Goal: Task Accomplishment & Management: Manage account settings

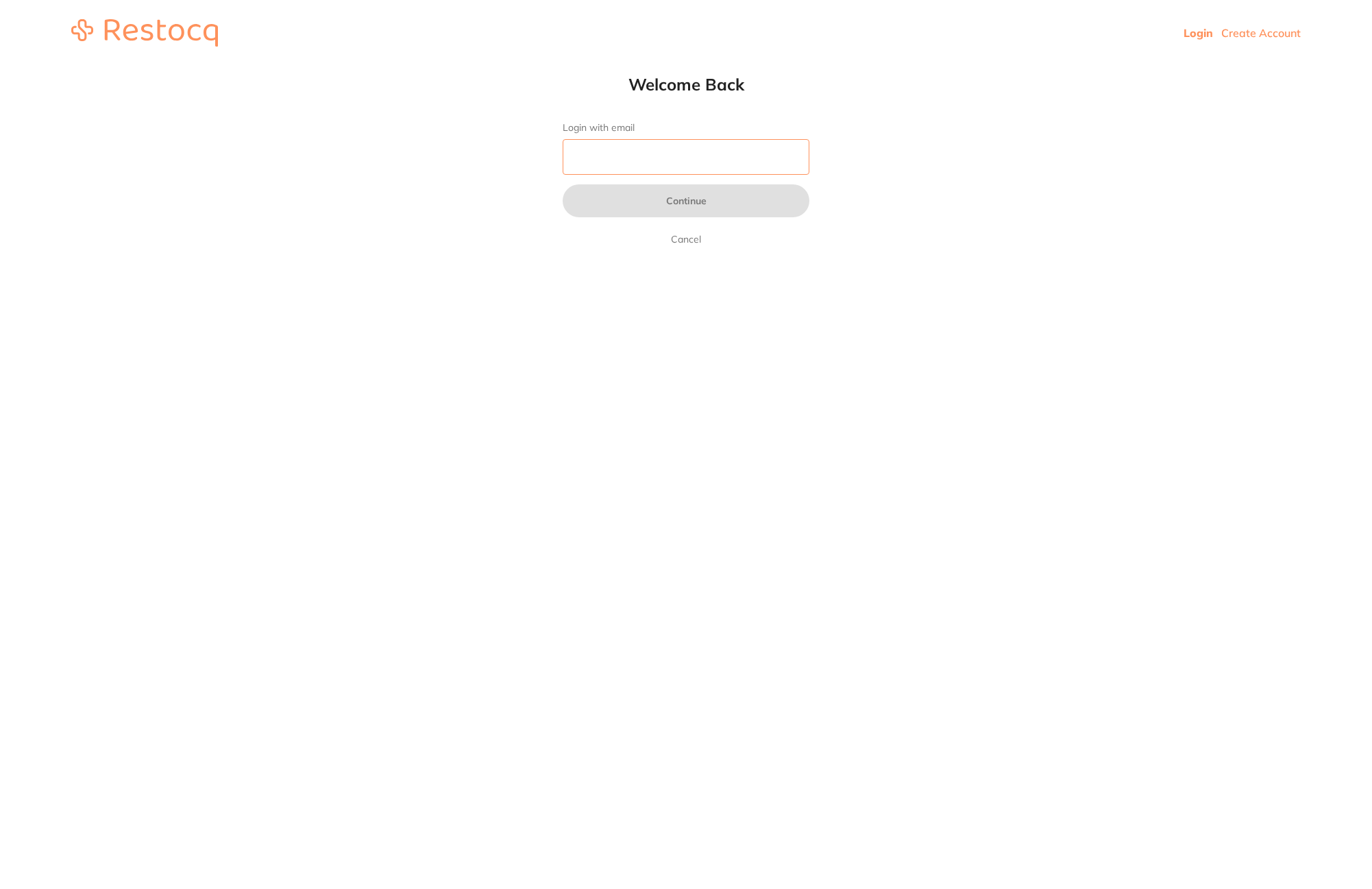
drag, startPoint x: 0, startPoint y: 0, endPoint x: 617, endPoint y: 154, distance: 635.9
click at [617, 154] on input "Login with email" at bounding box center [686, 157] width 246 height 35
type input "[PERSON_NAME][EMAIL_ADDRESS][DOMAIN_NAME]"
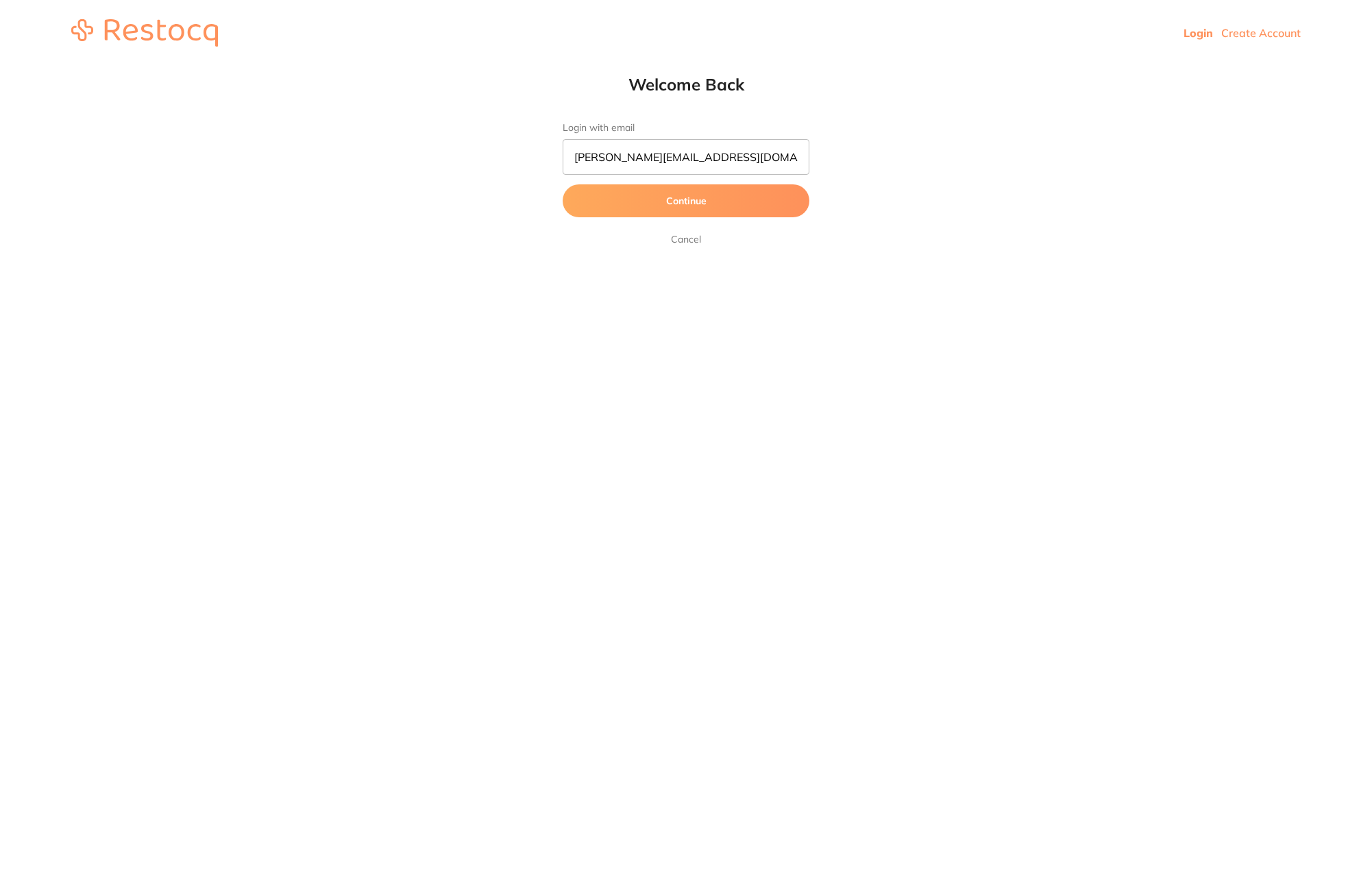
click at [736, 210] on button "Continue" at bounding box center [686, 201] width 246 height 33
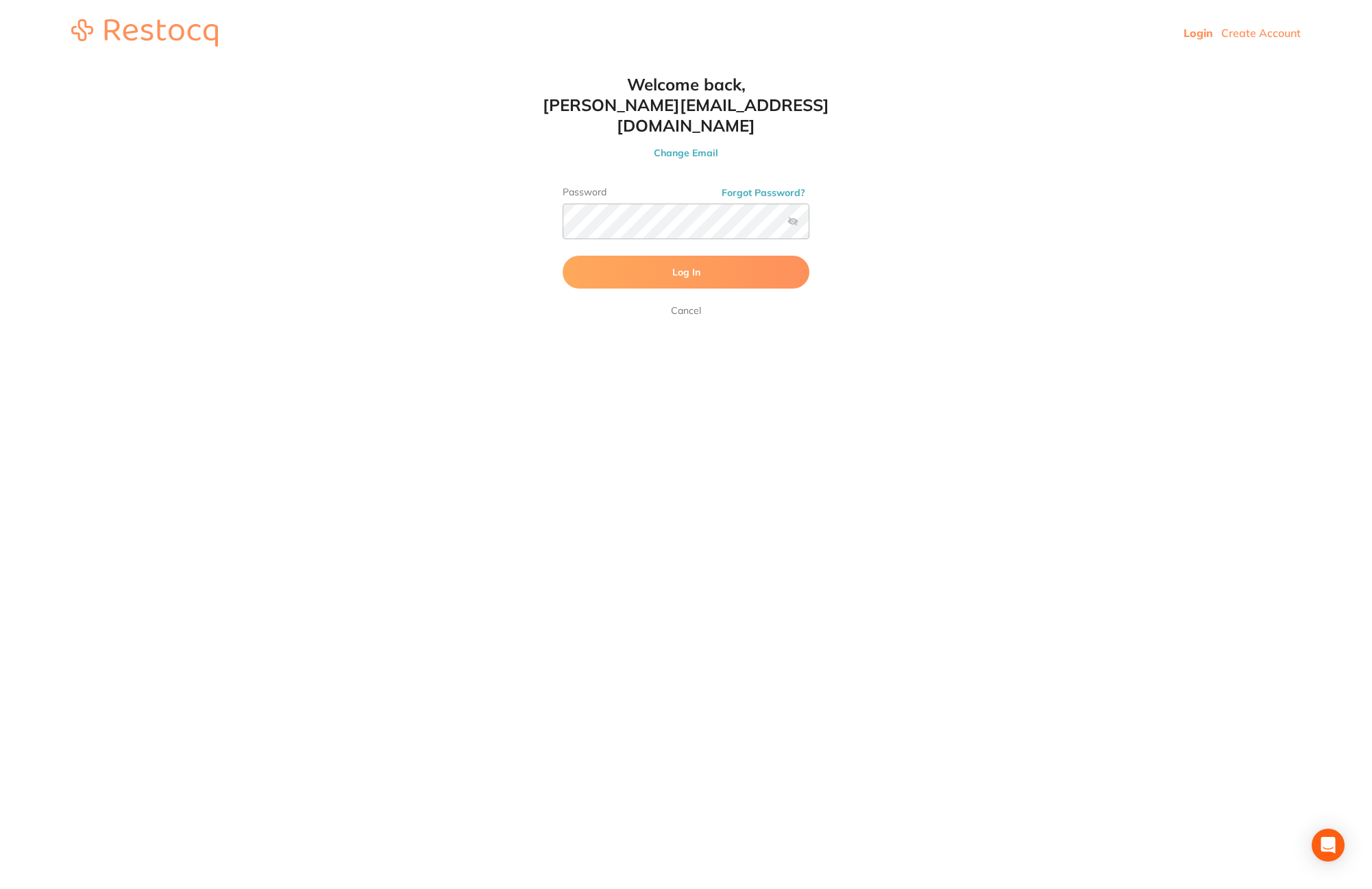
click at [718, 262] on button "Log In" at bounding box center [686, 272] width 246 height 33
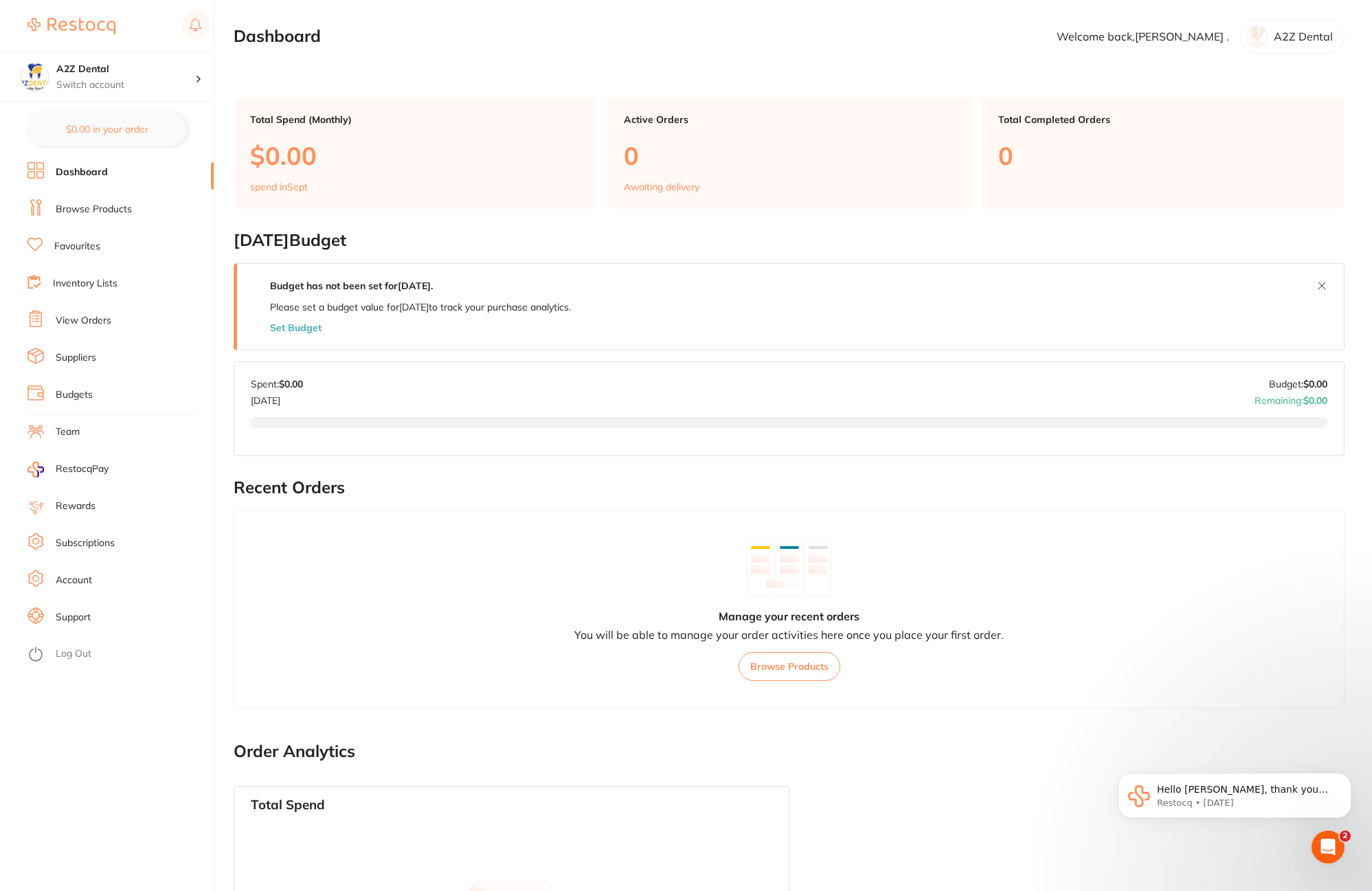
click at [77, 583] on link "Account" at bounding box center [74, 580] width 36 height 14
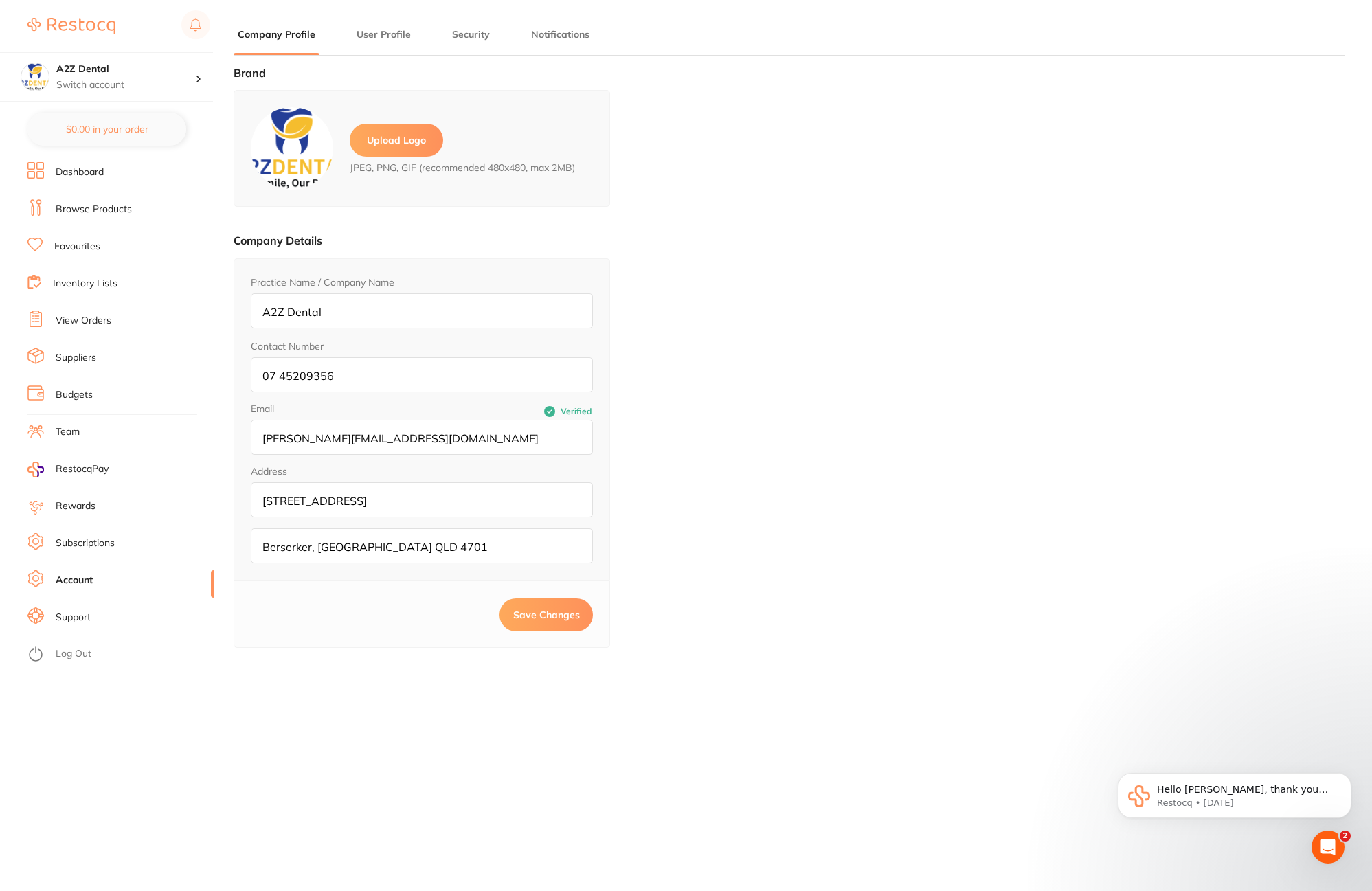
type input "[PERSON_NAME]"
type input "."
type input "[PERSON_NAME][EMAIL_ADDRESS][DOMAIN_NAME]"
click at [99, 548] on link "Subscriptions" at bounding box center [85, 543] width 59 height 14
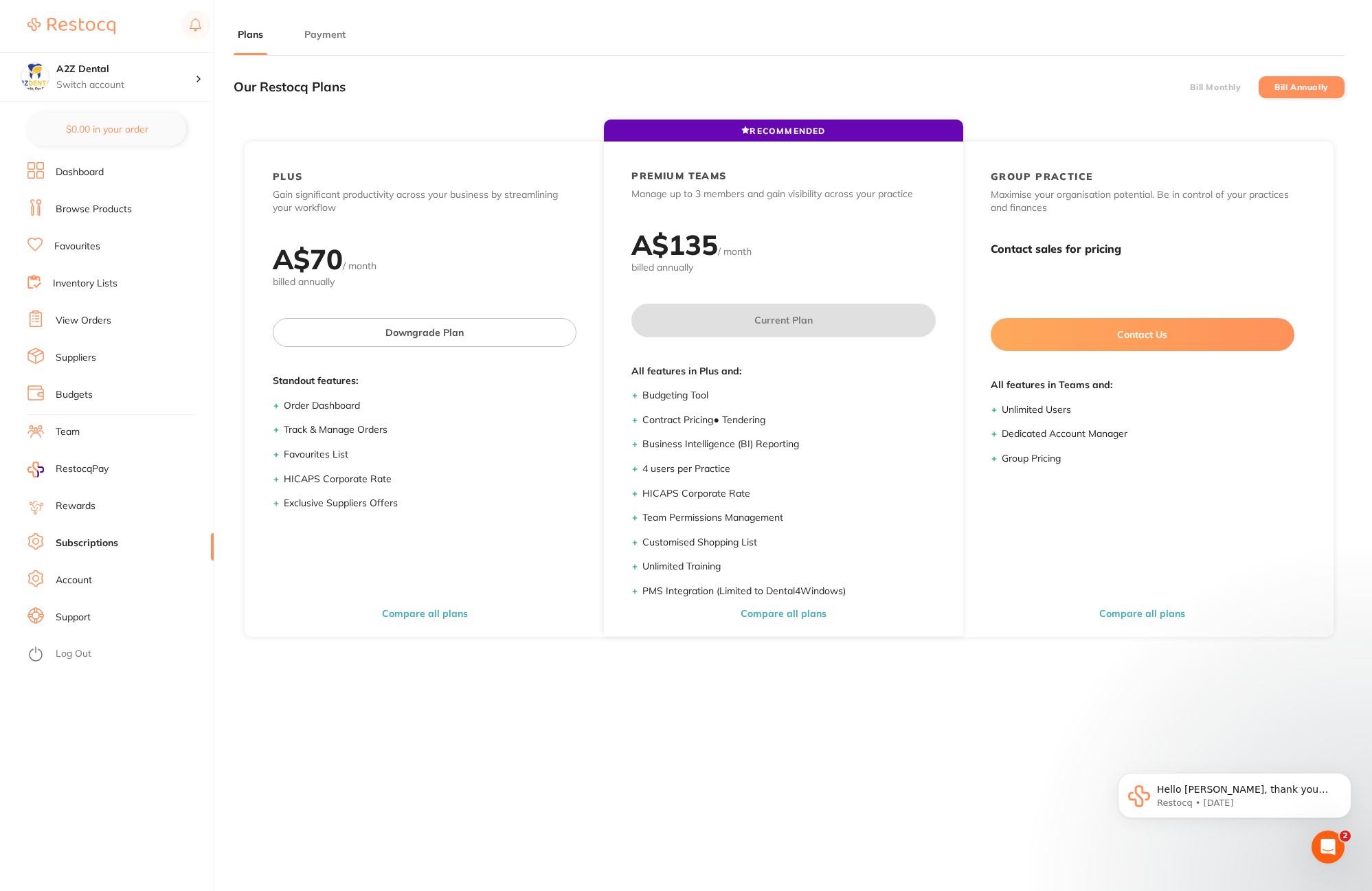
click at [337, 38] on button "Payment" at bounding box center [325, 35] width 49 height 13
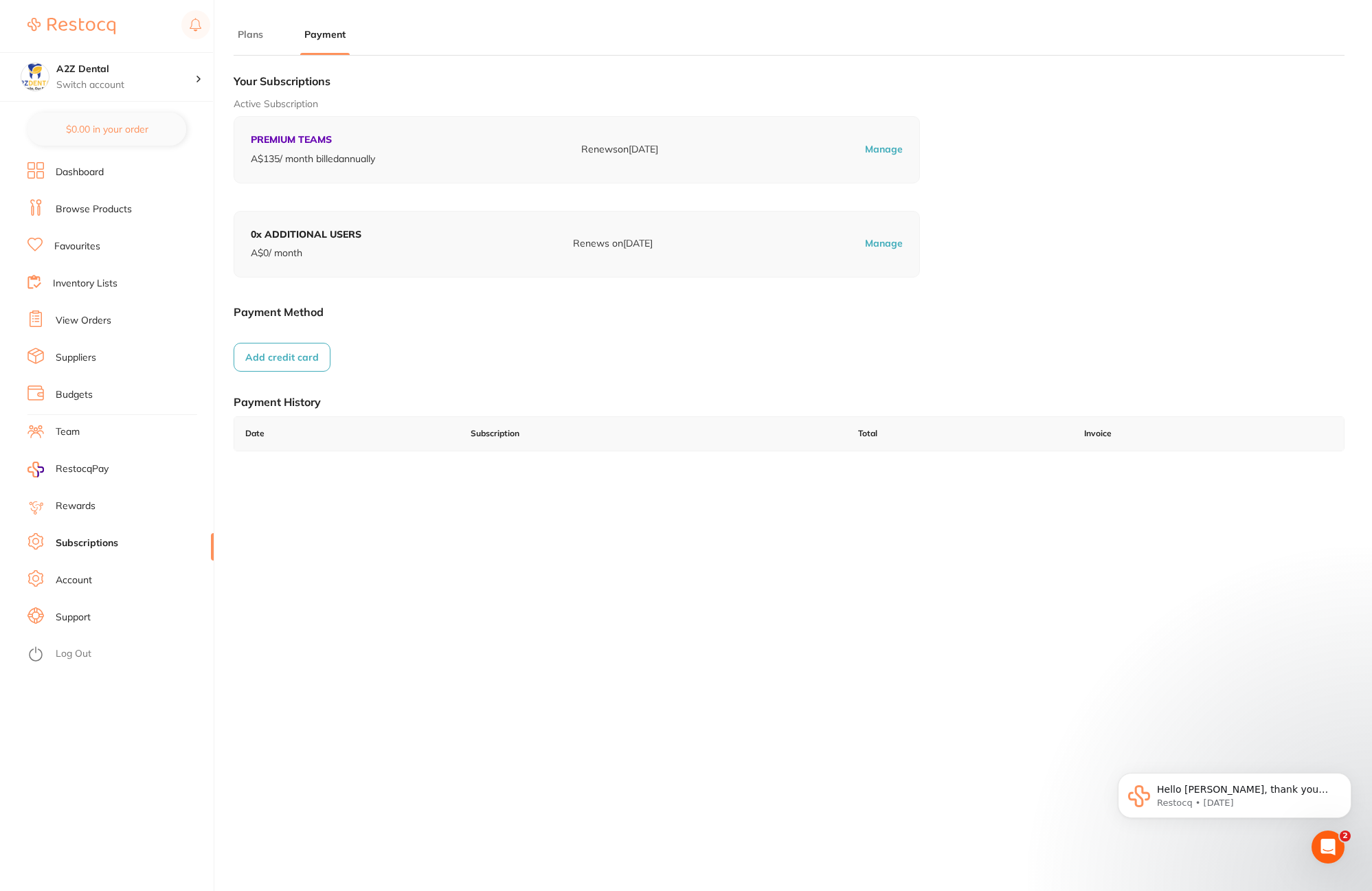
click at [248, 33] on button "Plans" at bounding box center [250, 35] width 33 height 13
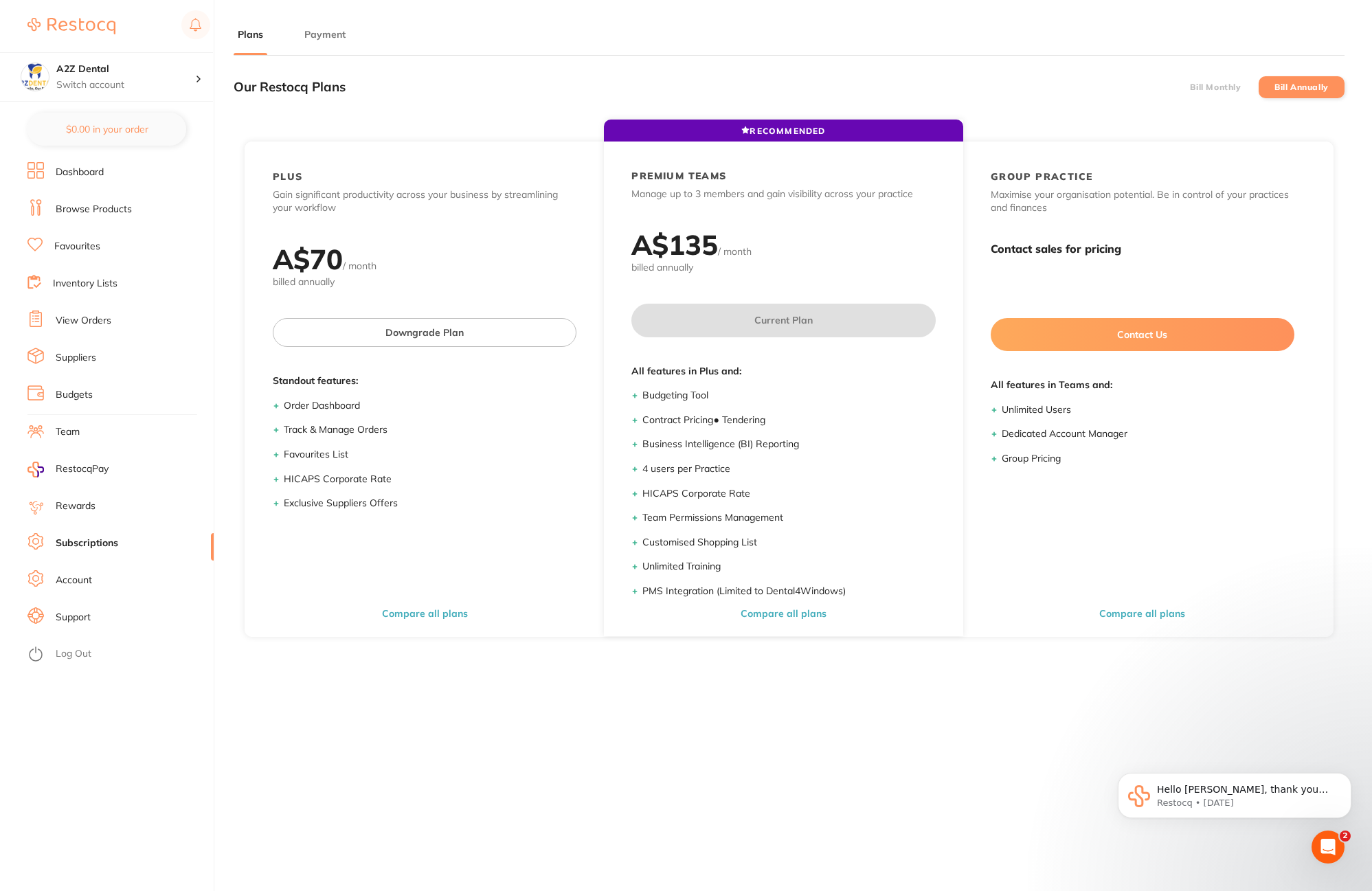
click at [1294, 89] on label "Bill Annually" at bounding box center [1301, 87] width 54 height 9
click at [1274, 87] on input "Bill Annually" at bounding box center [1274, 87] width 0 height 0
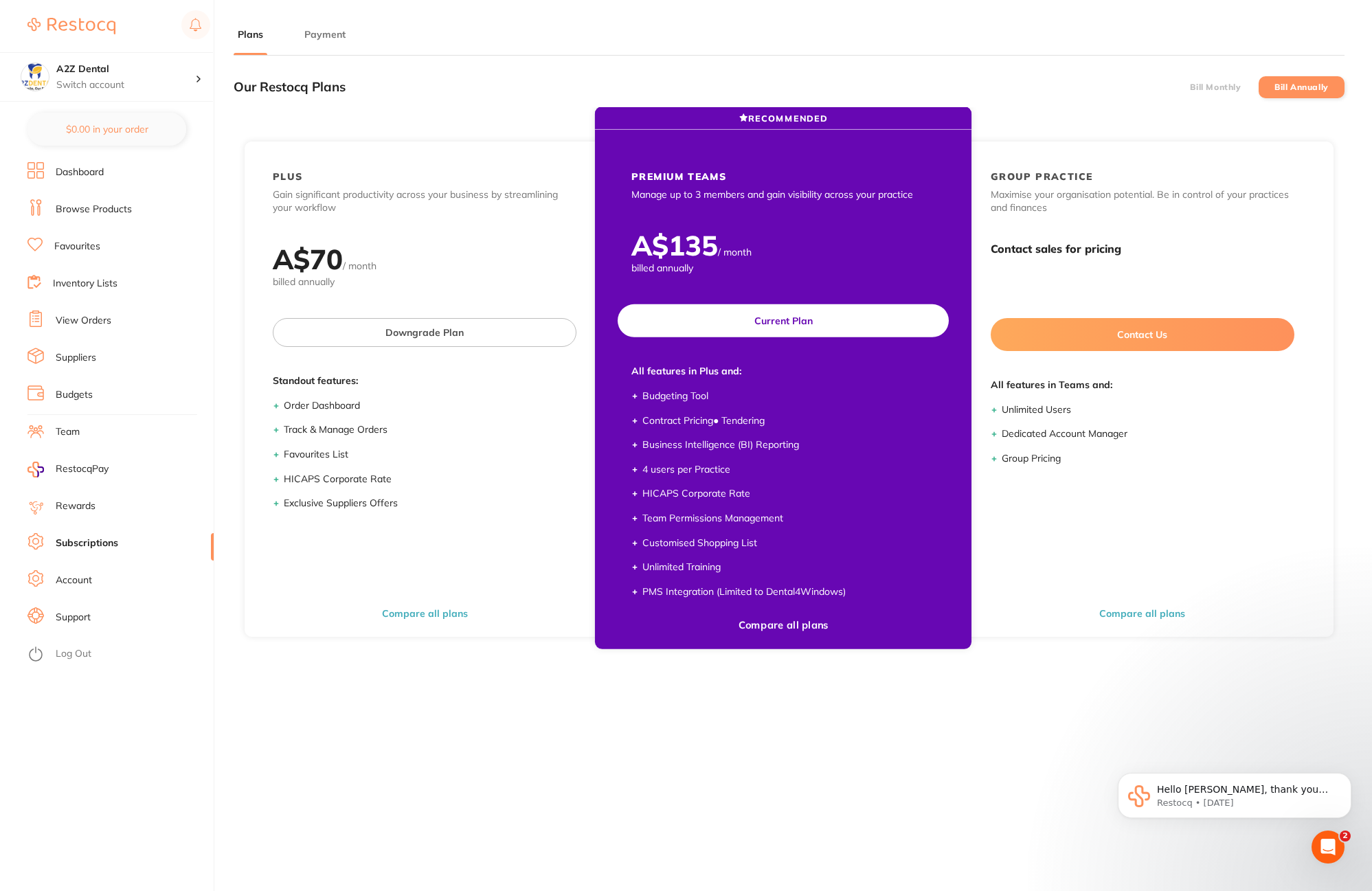
click at [810, 230] on div "A$ 135 / month billed annually" at bounding box center [783, 253] width 359 height 48
click at [758, 242] on div "A$ 135 / month billed annually" at bounding box center [783, 253] width 359 height 48
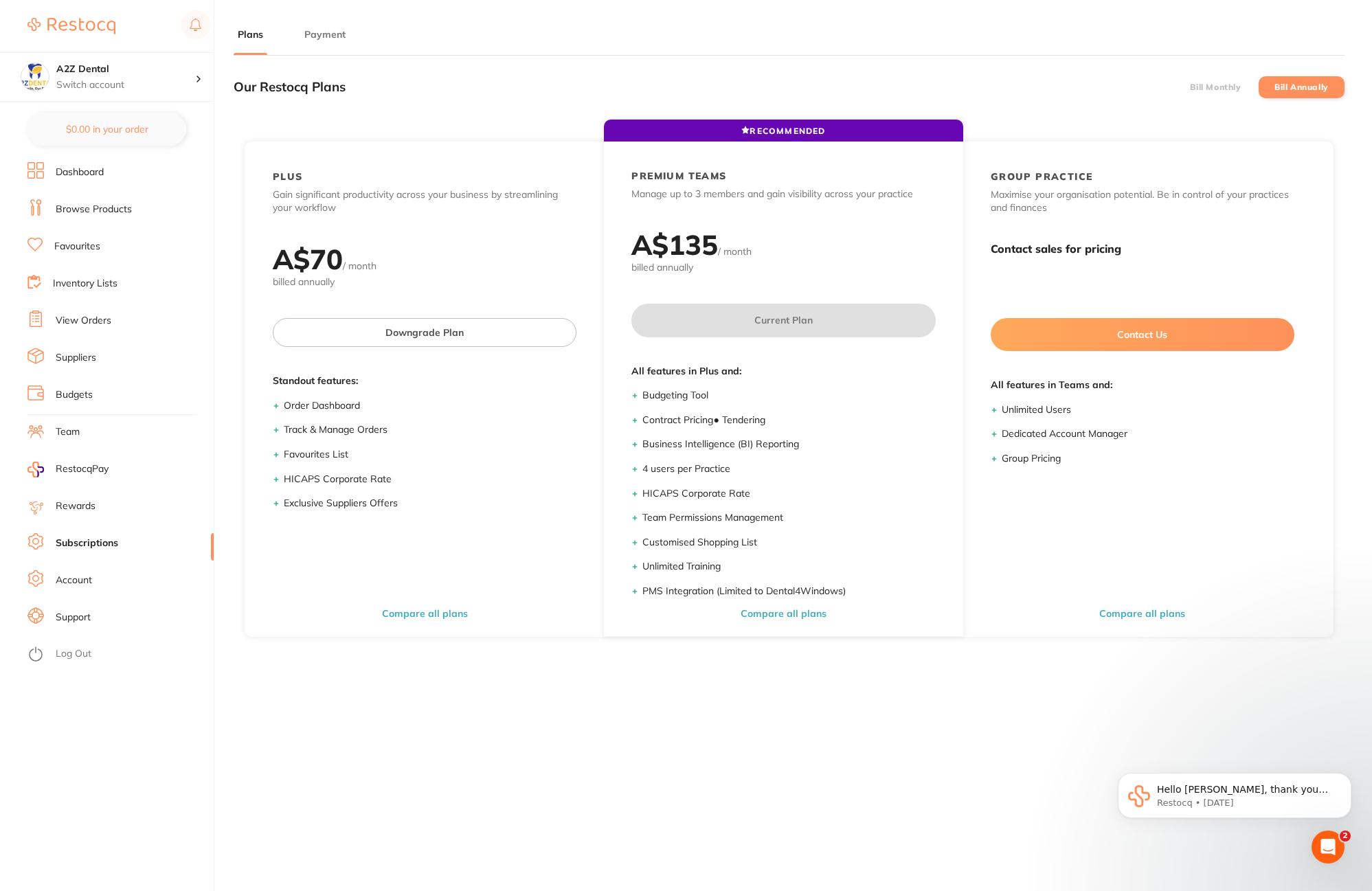
click at [92, 545] on link "Subscriptions" at bounding box center [87, 543] width 62 height 14
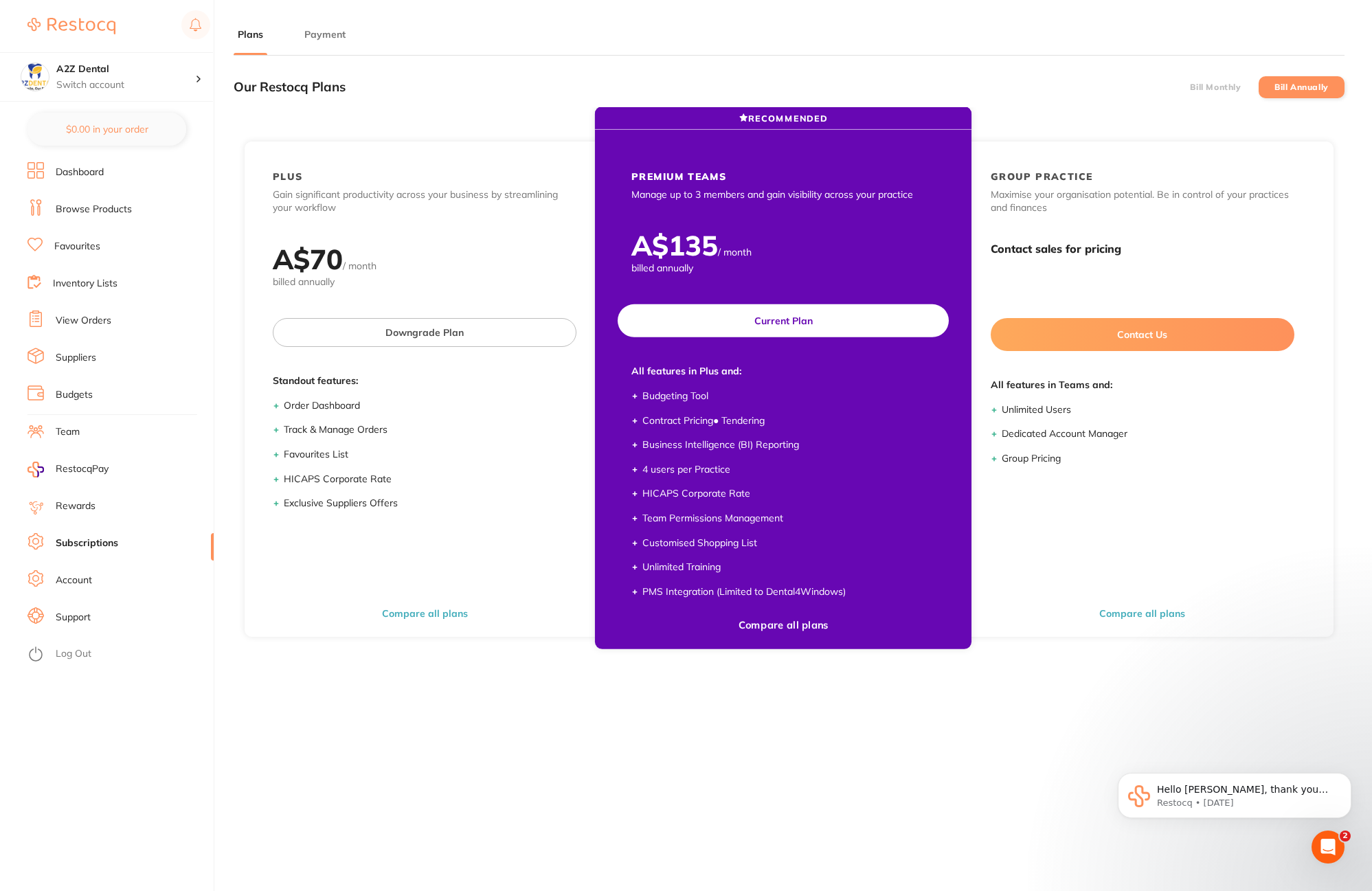
click at [774, 624] on button "Compare all plans" at bounding box center [784, 626] width 99 height 13
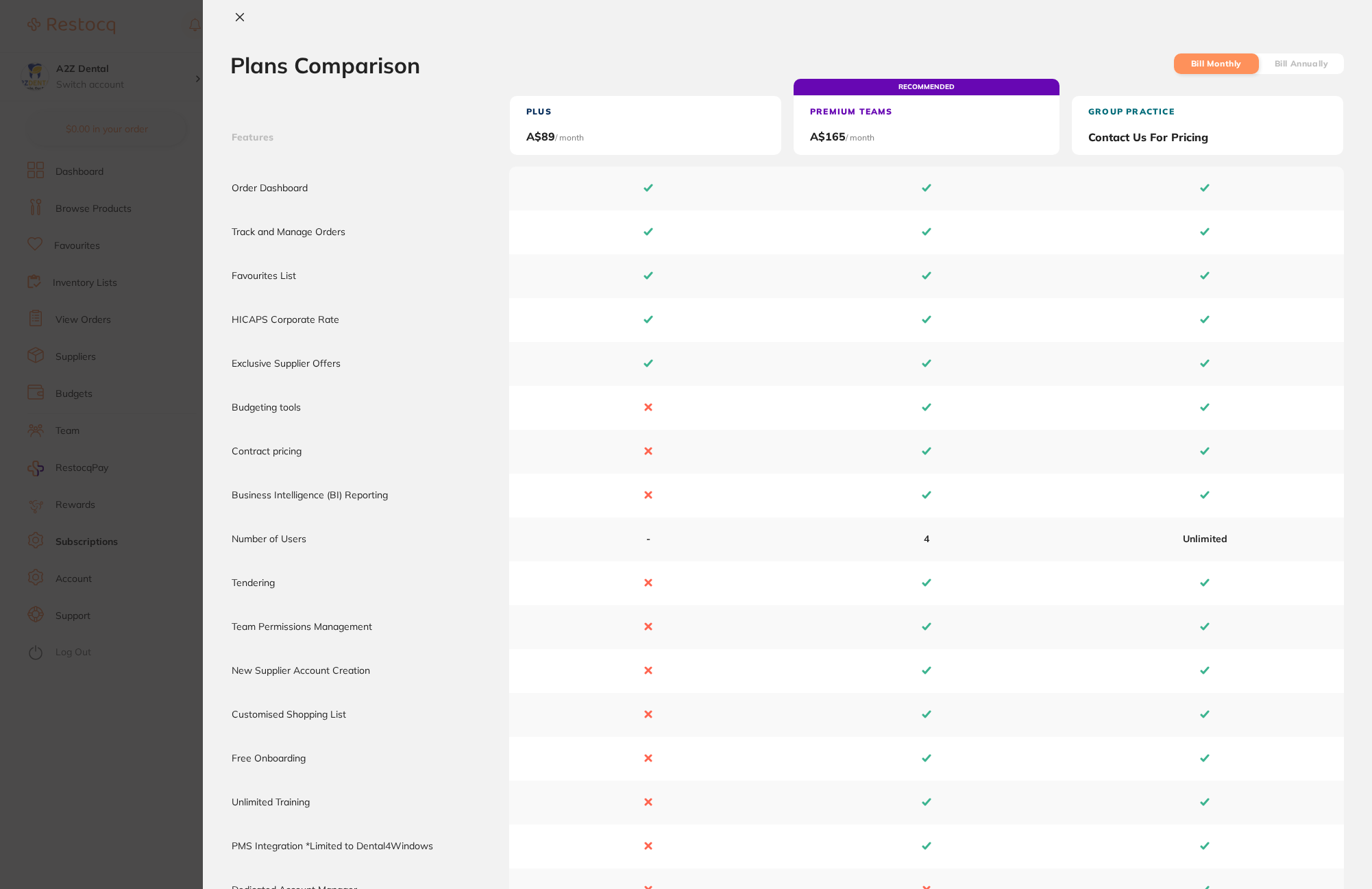
click at [1300, 67] on label "Bill Annually" at bounding box center [1301, 64] width 54 height 9
click at [1274, 87] on input "Bill Annually" at bounding box center [1274, 87] width 0 height 0
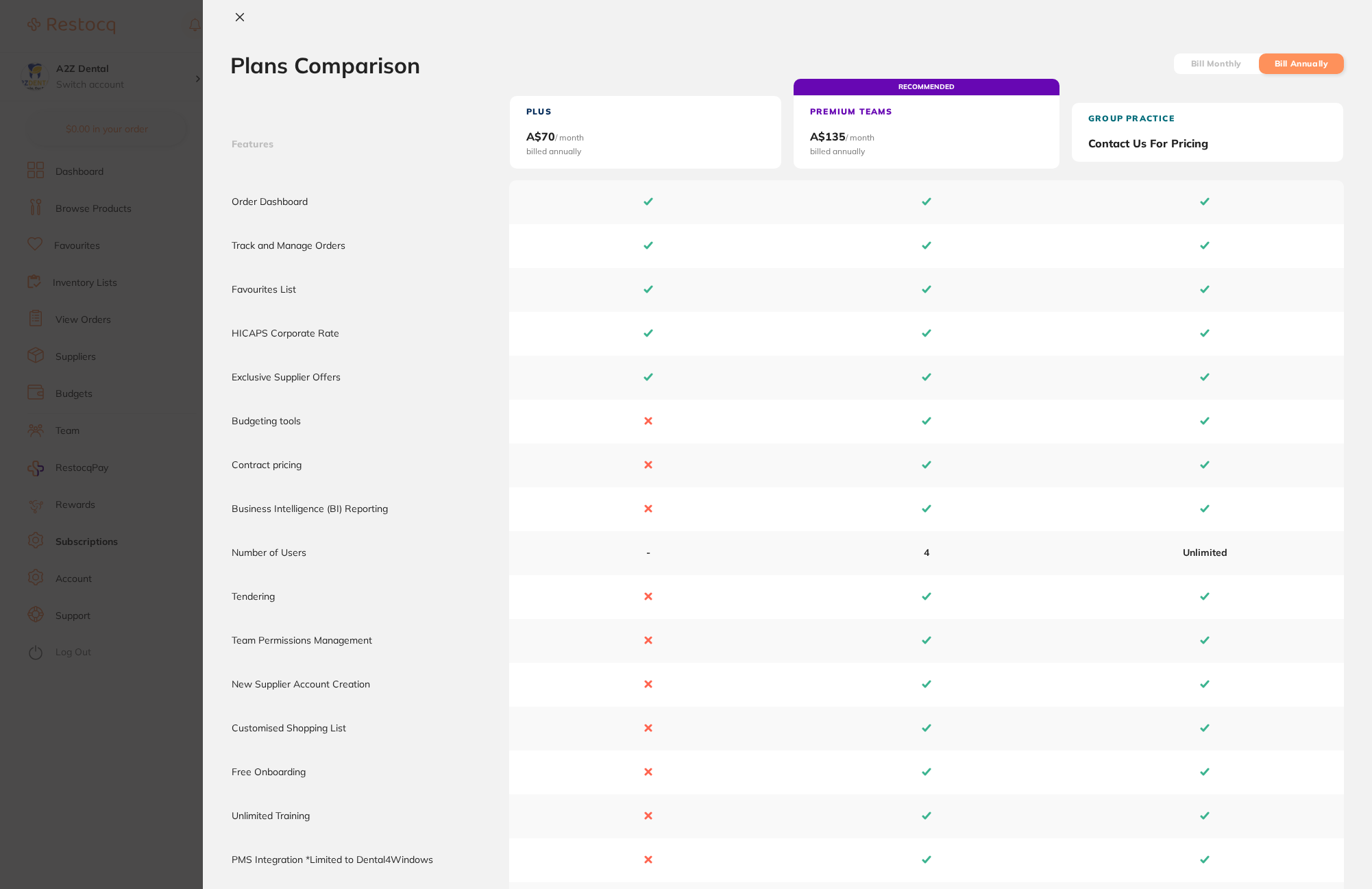
click at [246, 21] on button at bounding box center [240, 18] width 20 height 14
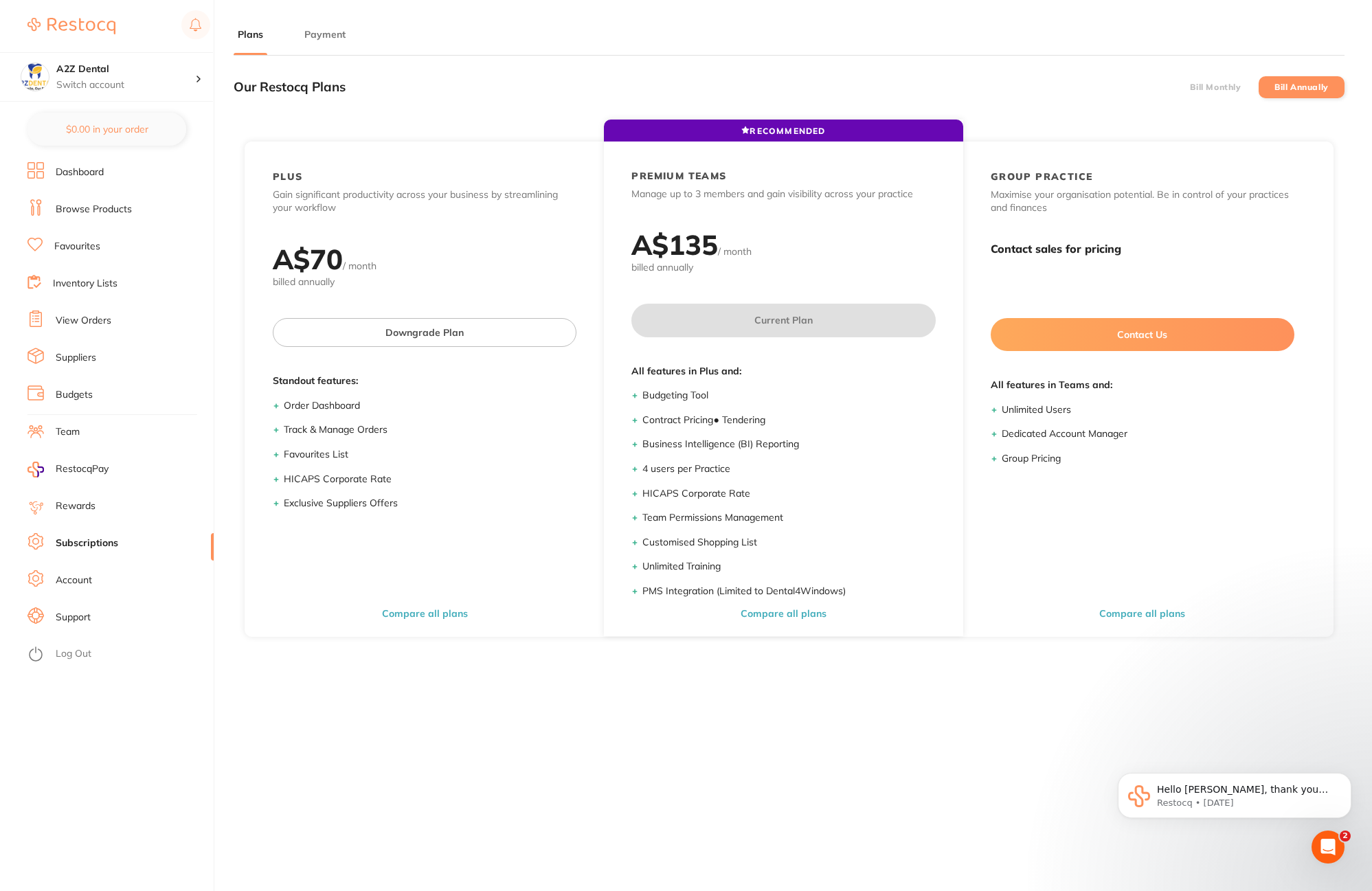
click at [76, 583] on link "Account" at bounding box center [74, 580] width 36 height 14
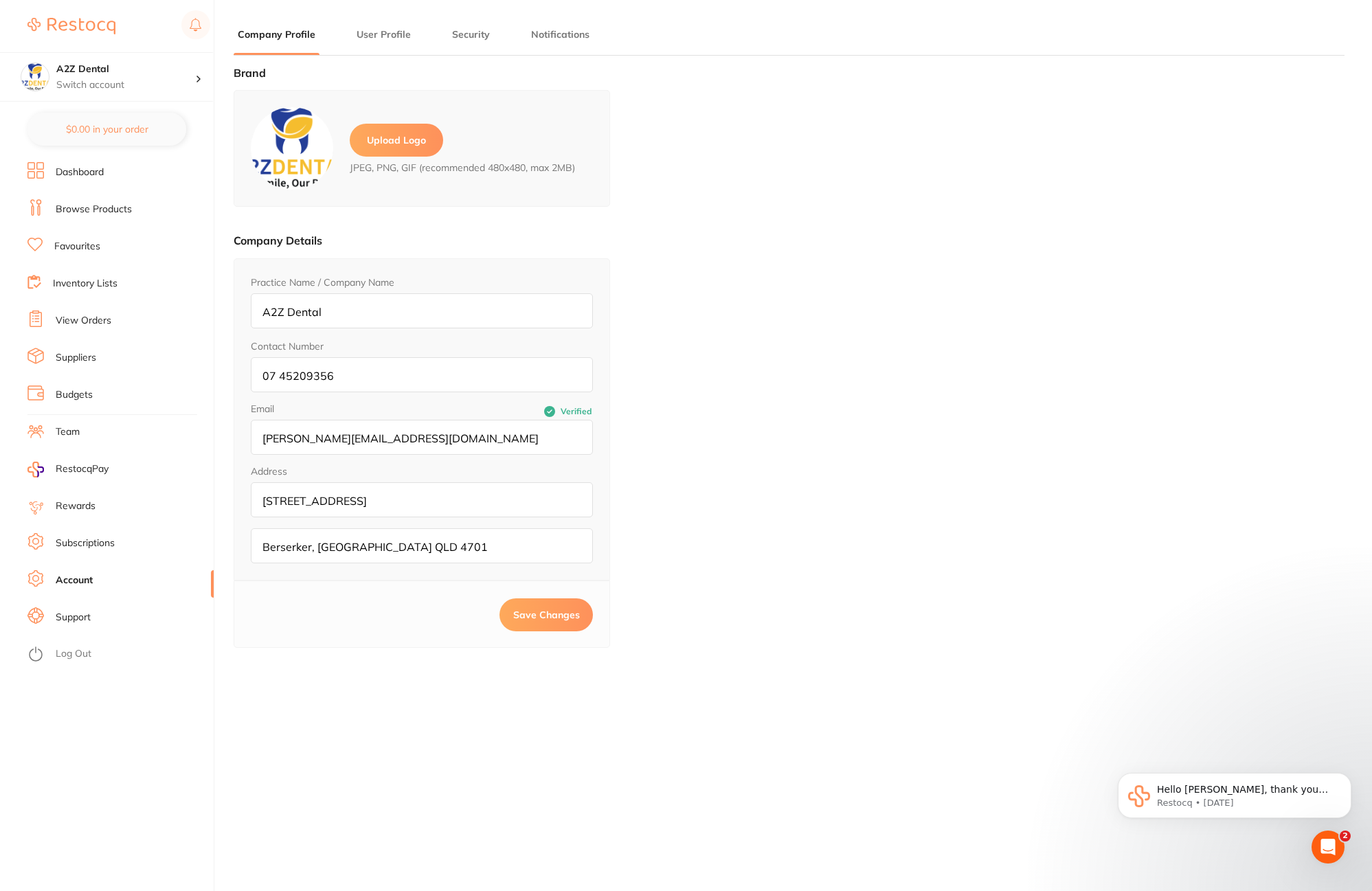
type input "[PERSON_NAME]"
type input "."
type input "[PERSON_NAME][EMAIL_ADDRESS][DOMAIN_NAME]"
click at [386, 35] on button "User Profile" at bounding box center [384, 35] width 62 height 13
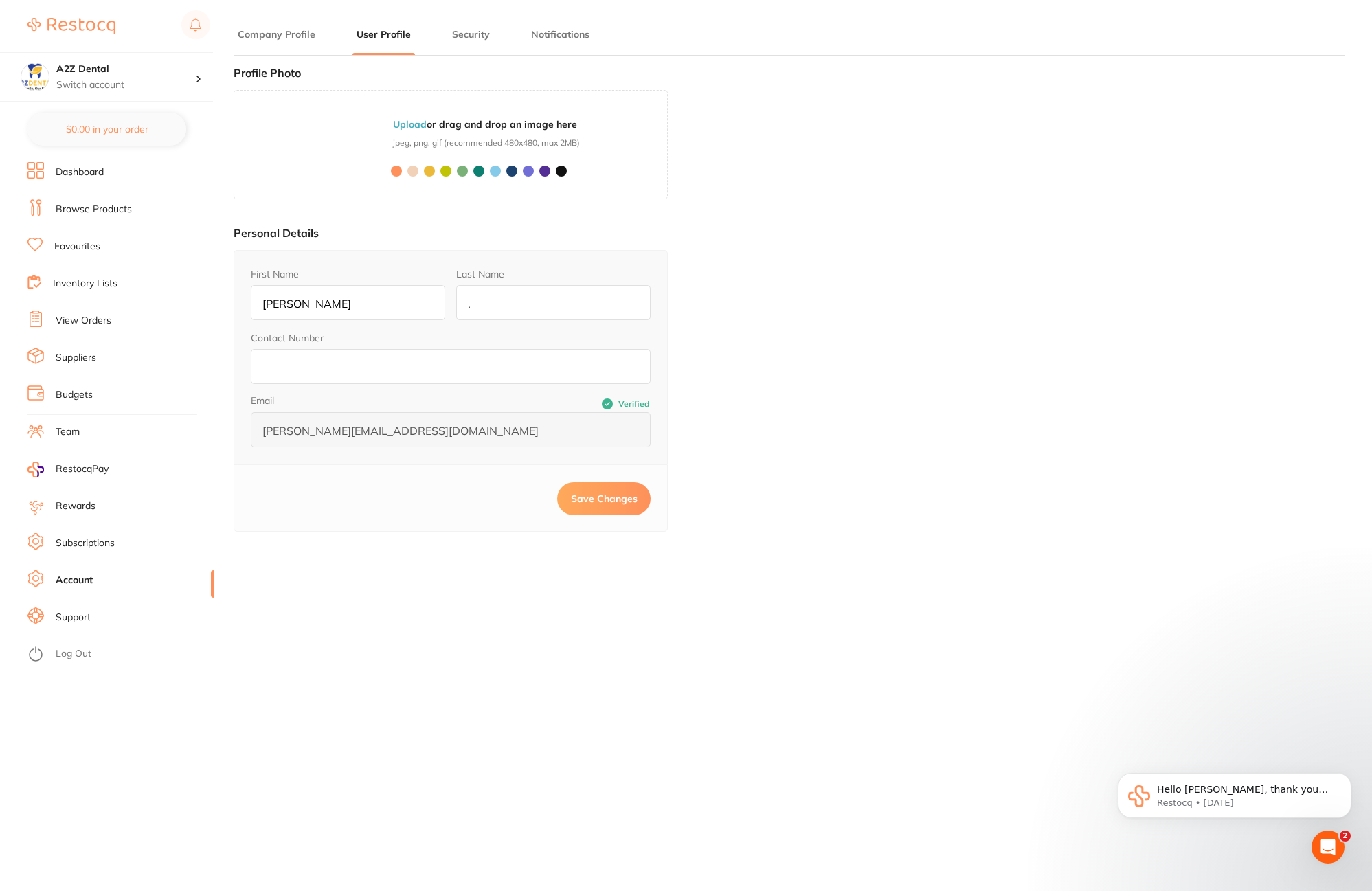
click at [471, 41] on li "Security" at bounding box center [471, 41] width 46 height 28
click at [472, 36] on button "Security" at bounding box center [471, 35] width 46 height 13
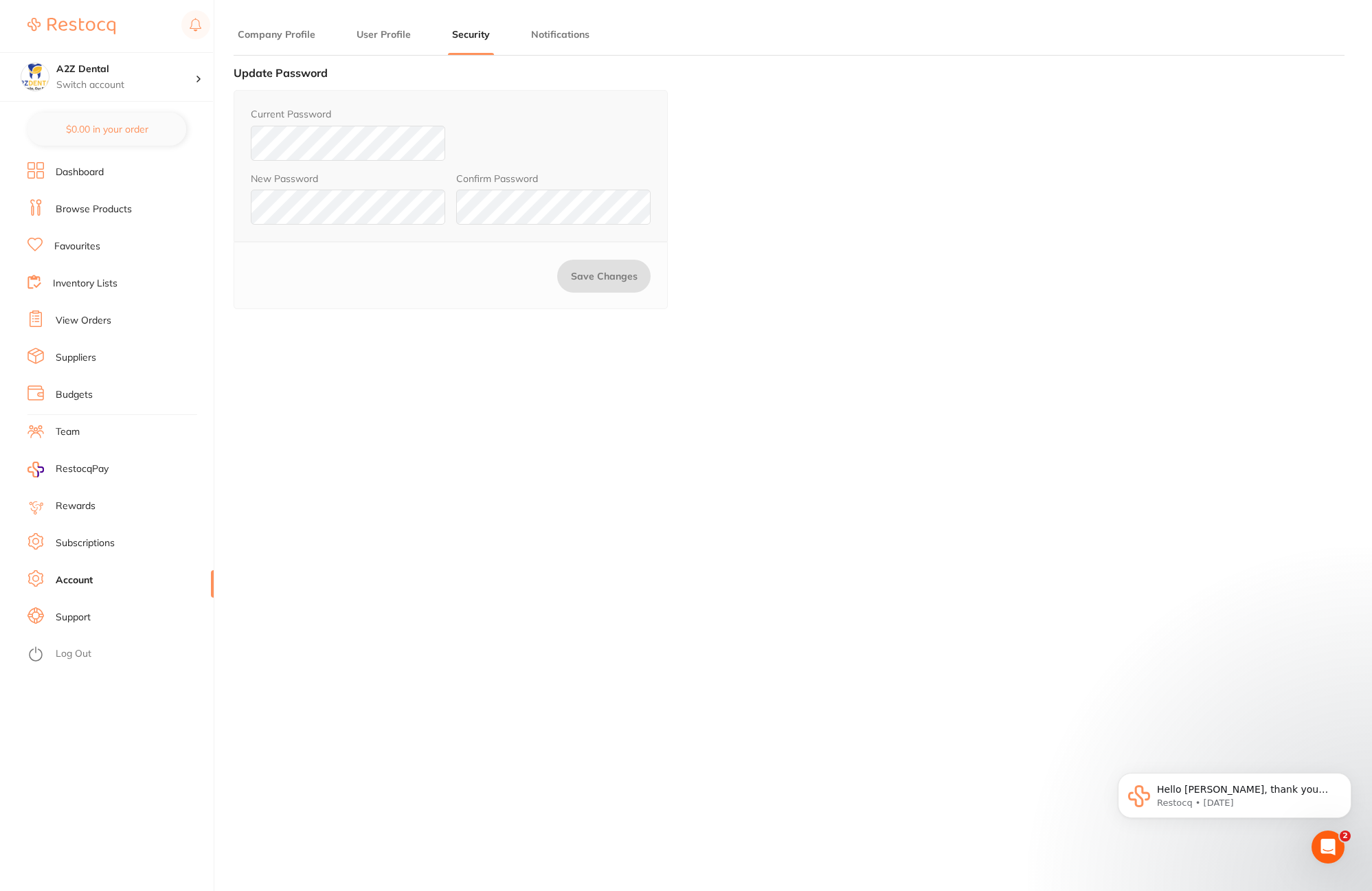
click at [559, 33] on button "Notifications" at bounding box center [561, 35] width 67 height 13
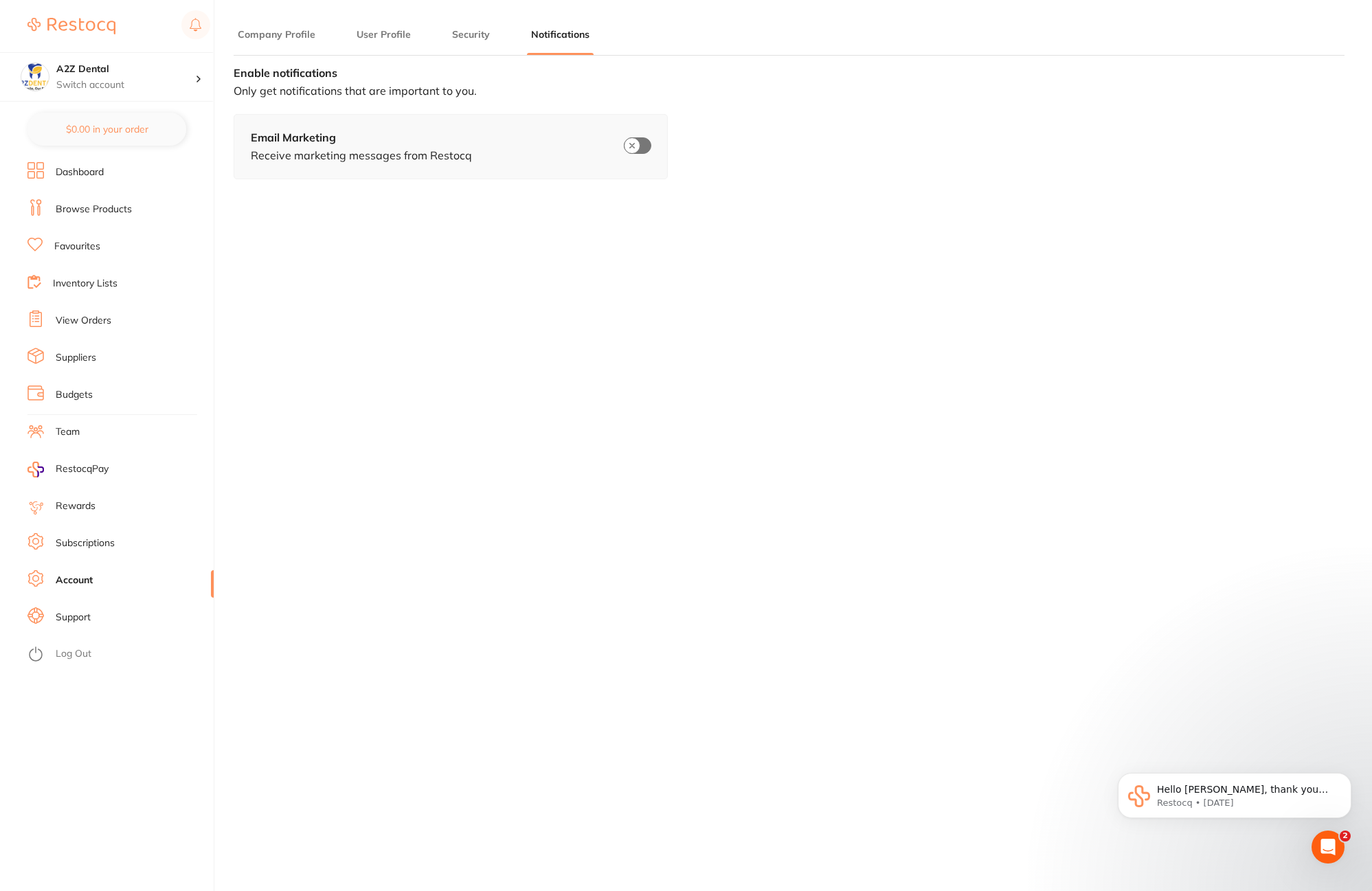
click at [300, 38] on button "Company Profile" at bounding box center [276, 35] width 86 height 13
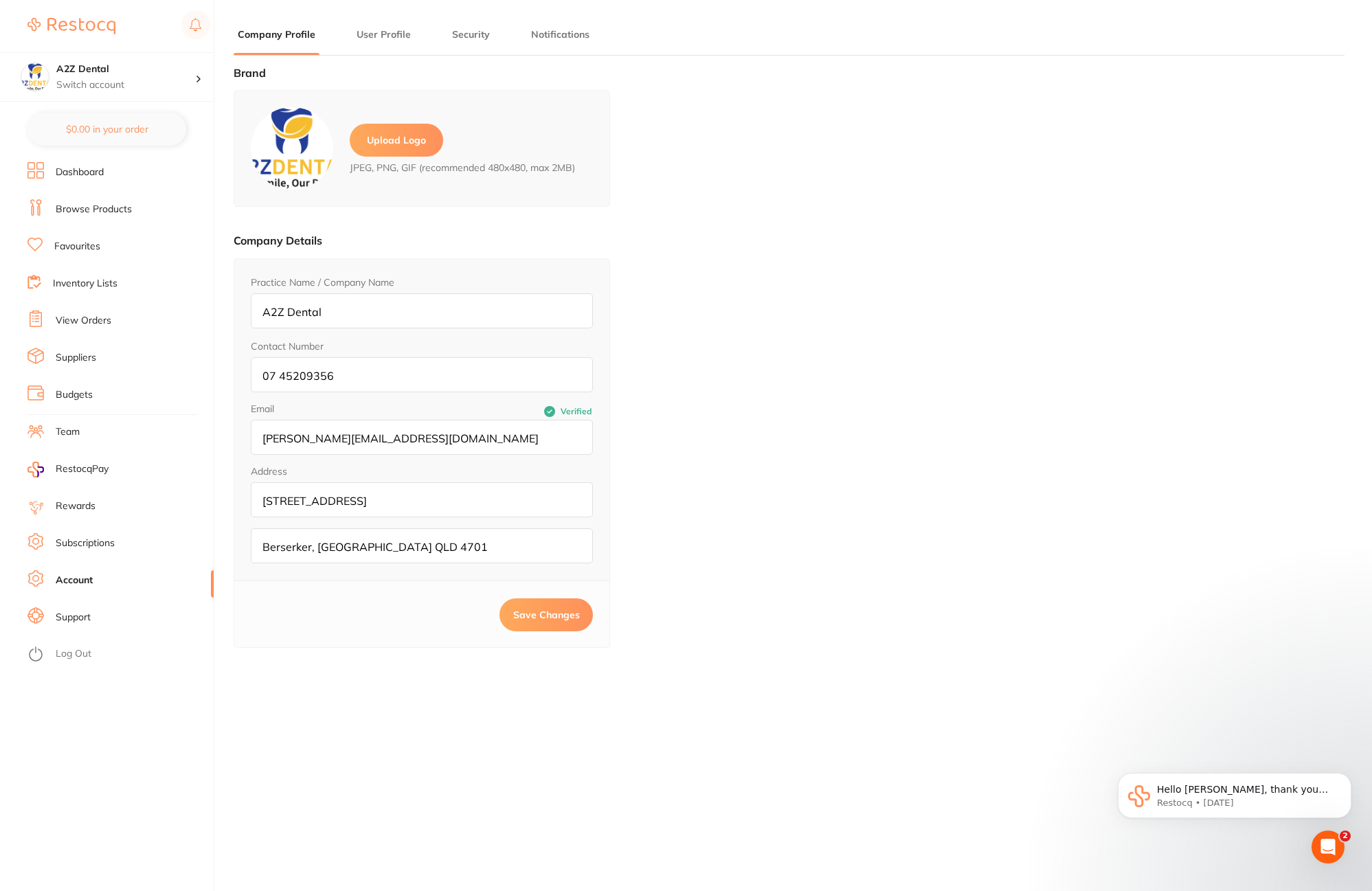
click at [78, 537] on link "Subscriptions" at bounding box center [85, 543] width 59 height 14
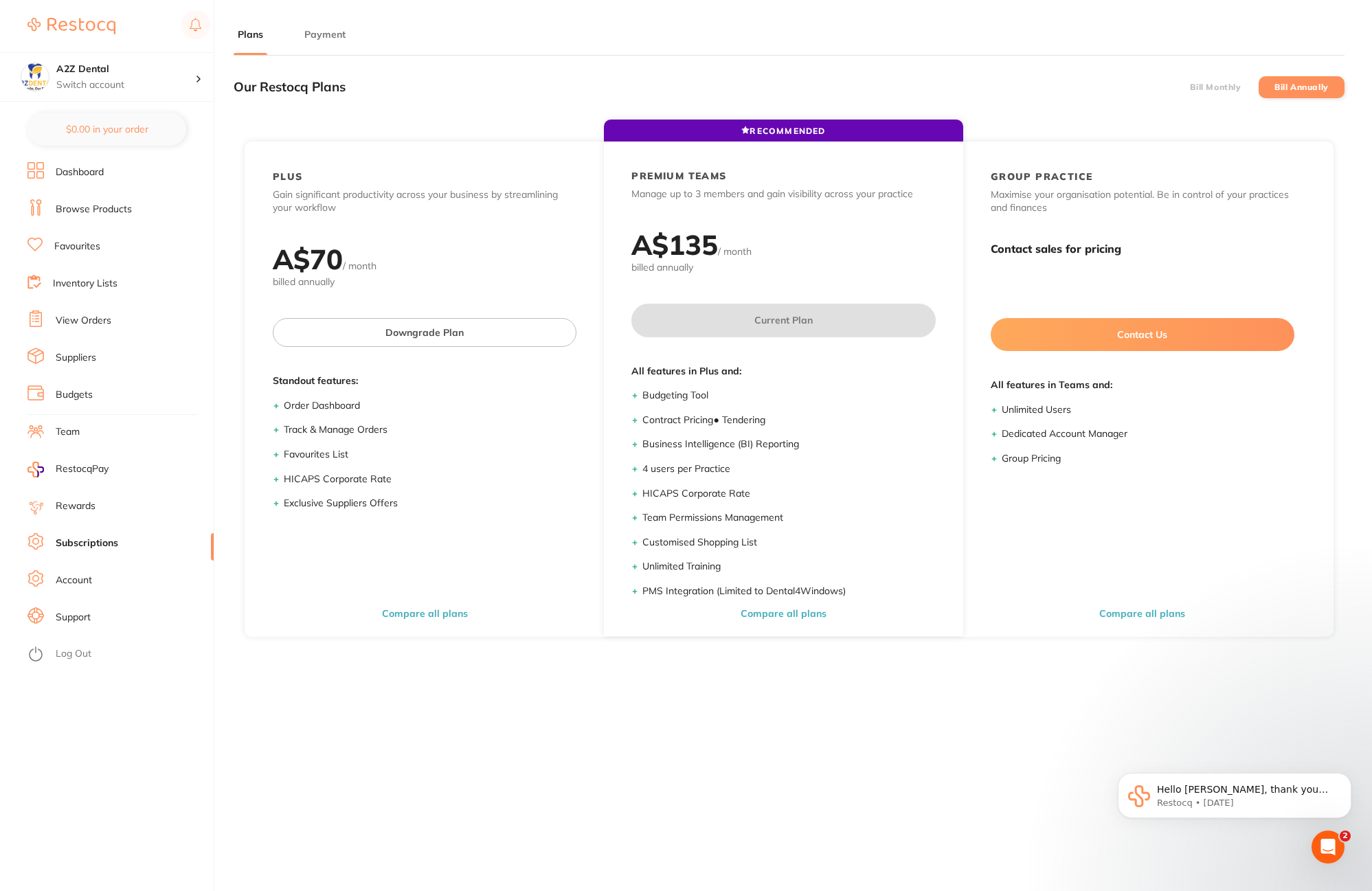
click at [328, 35] on button "Payment" at bounding box center [325, 35] width 49 height 13
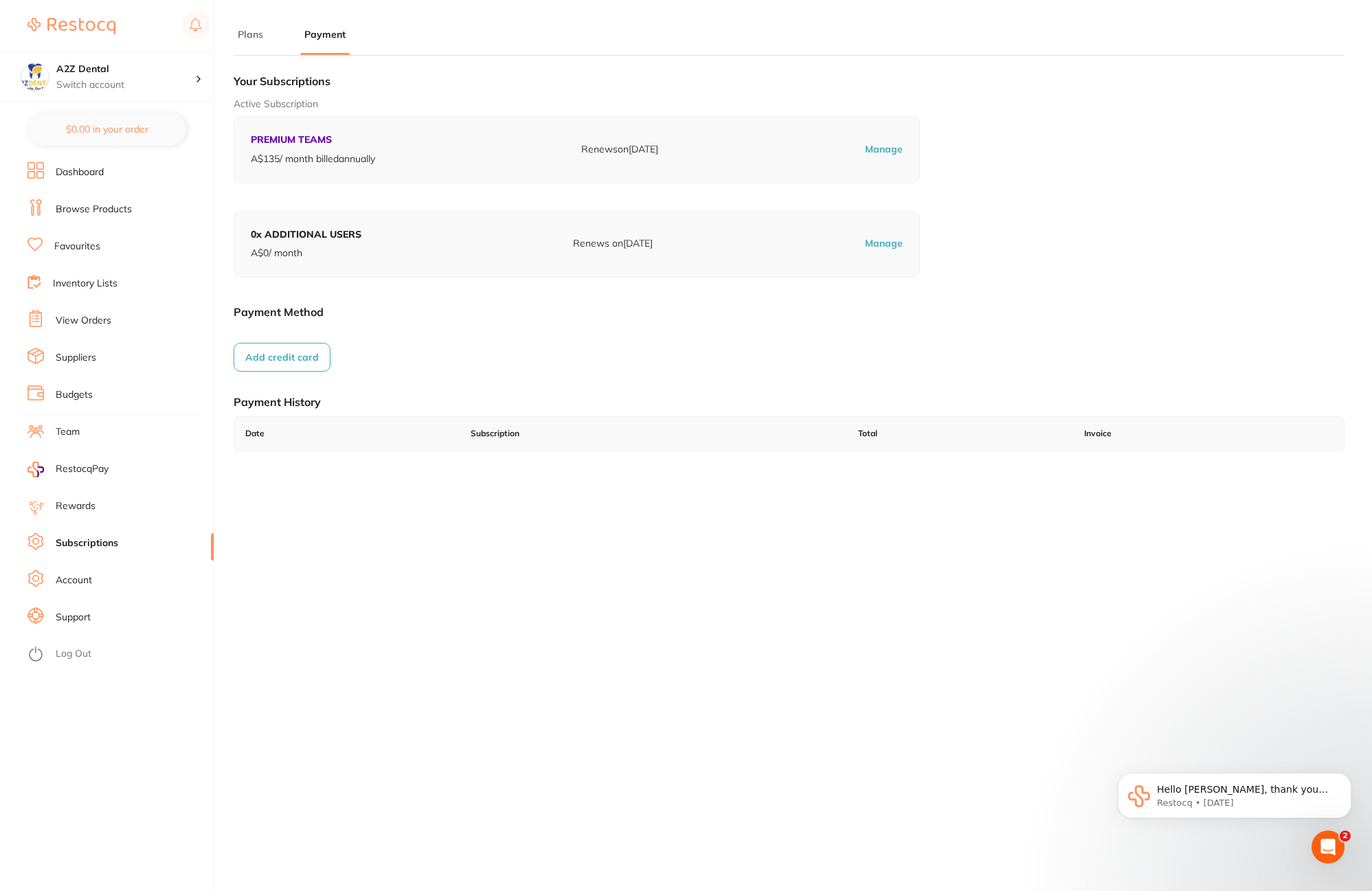
click at [298, 359] on button "Add credit card" at bounding box center [282, 357] width 97 height 29
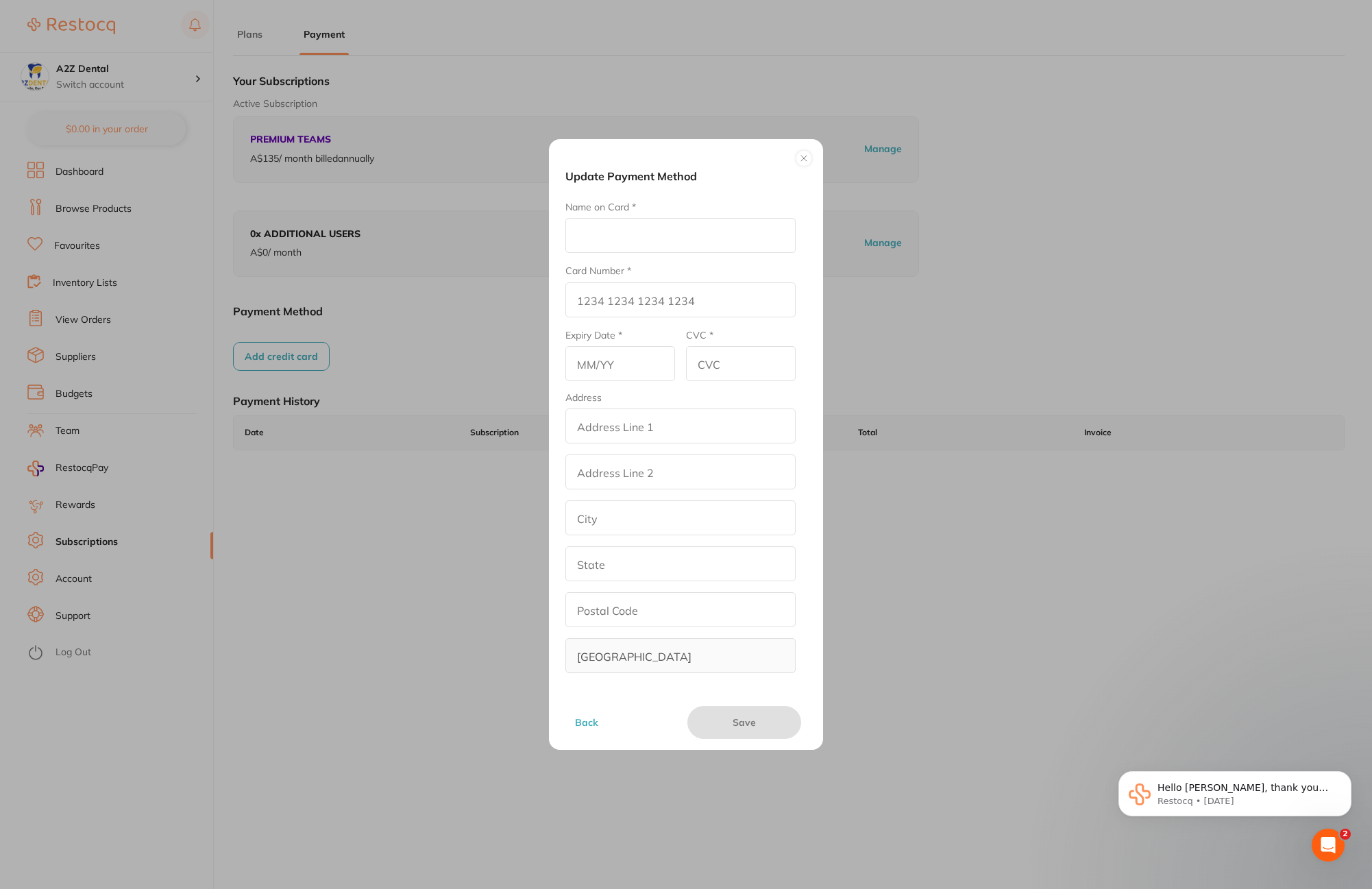
click at [599, 224] on input "Name on Card *" at bounding box center [681, 236] width 230 height 35
type input "[PERSON_NAME]"
type input "[CREDIT_CARD_NUMBER]"
type input "04/30"
click at [733, 361] on input "CVC *" at bounding box center [741, 364] width 110 height 35
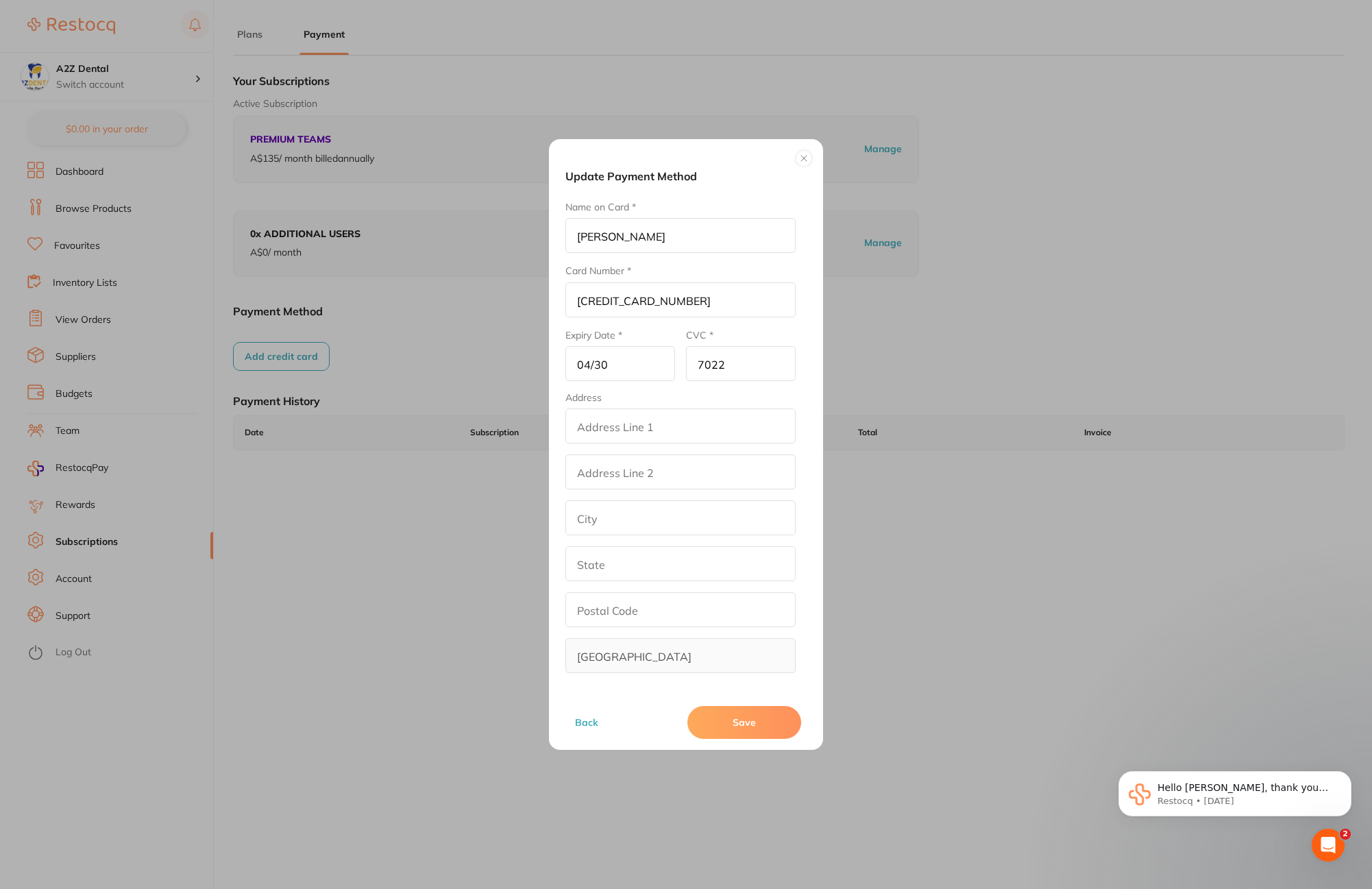
type input "7022"
click at [657, 421] on input "addressLineOne" at bounding box center [681, 426] width 230 height 35
type input "[STREET_ADDRESS],"
type input "[GEOGRAPHIC_DATA]"
type input "QLD"
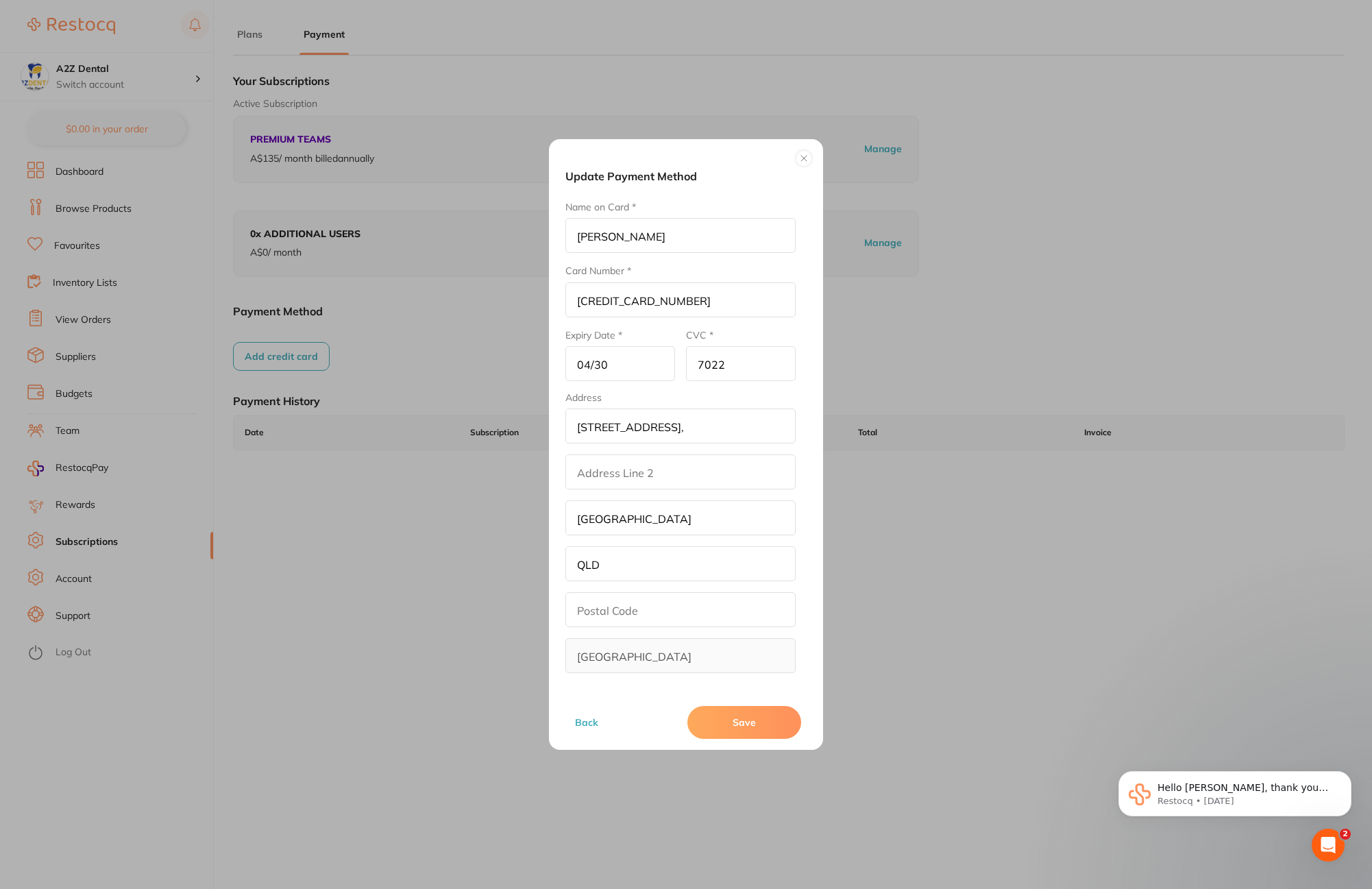
type input "4701"
click at [739, 729] on button "Save" at bounding box center [743, 723] width 113 height 33
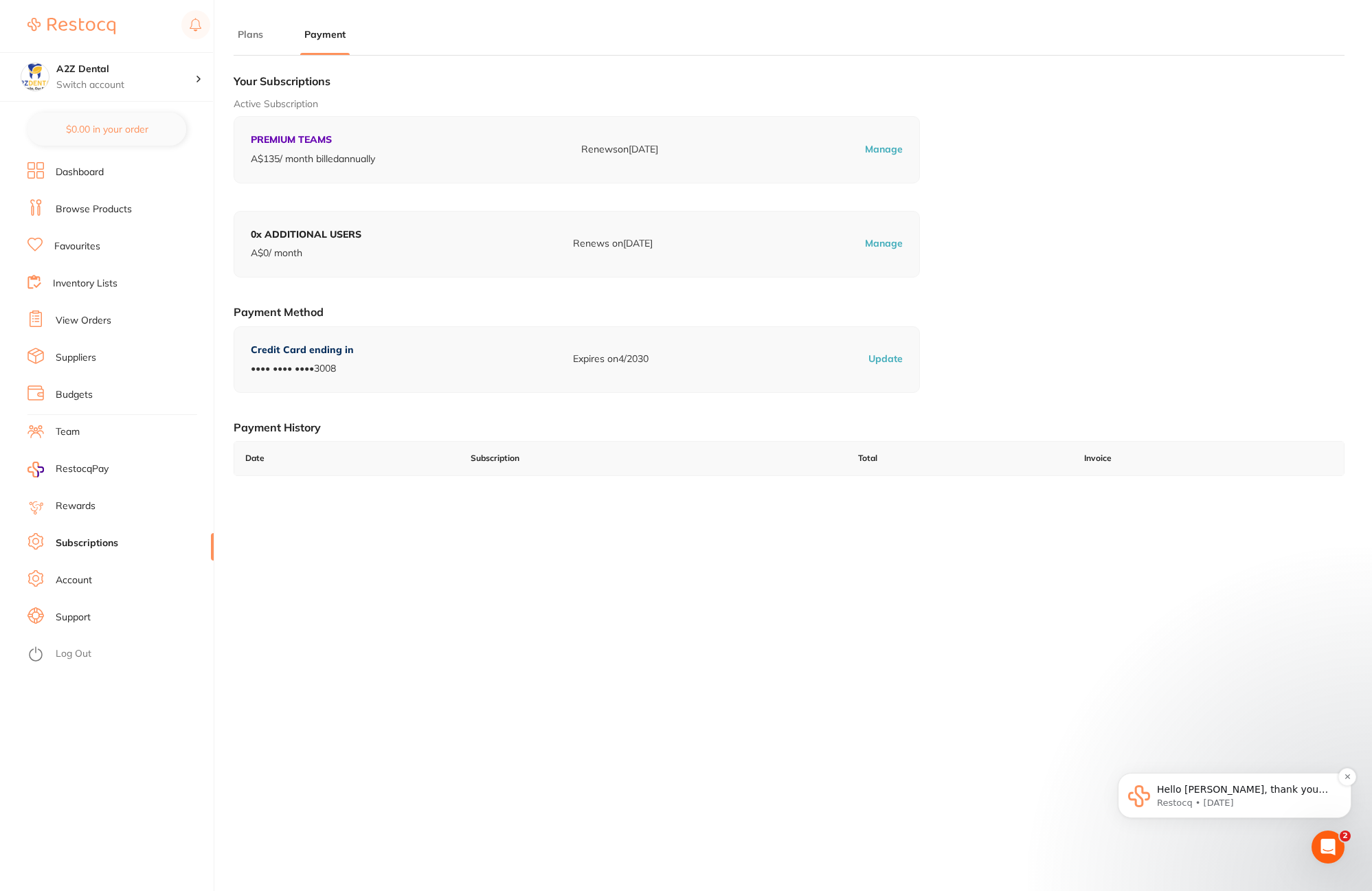
click at [1243, 798] on p "Restocq • [DATE]" at bounding box center [1245, 803] width 177 height 12
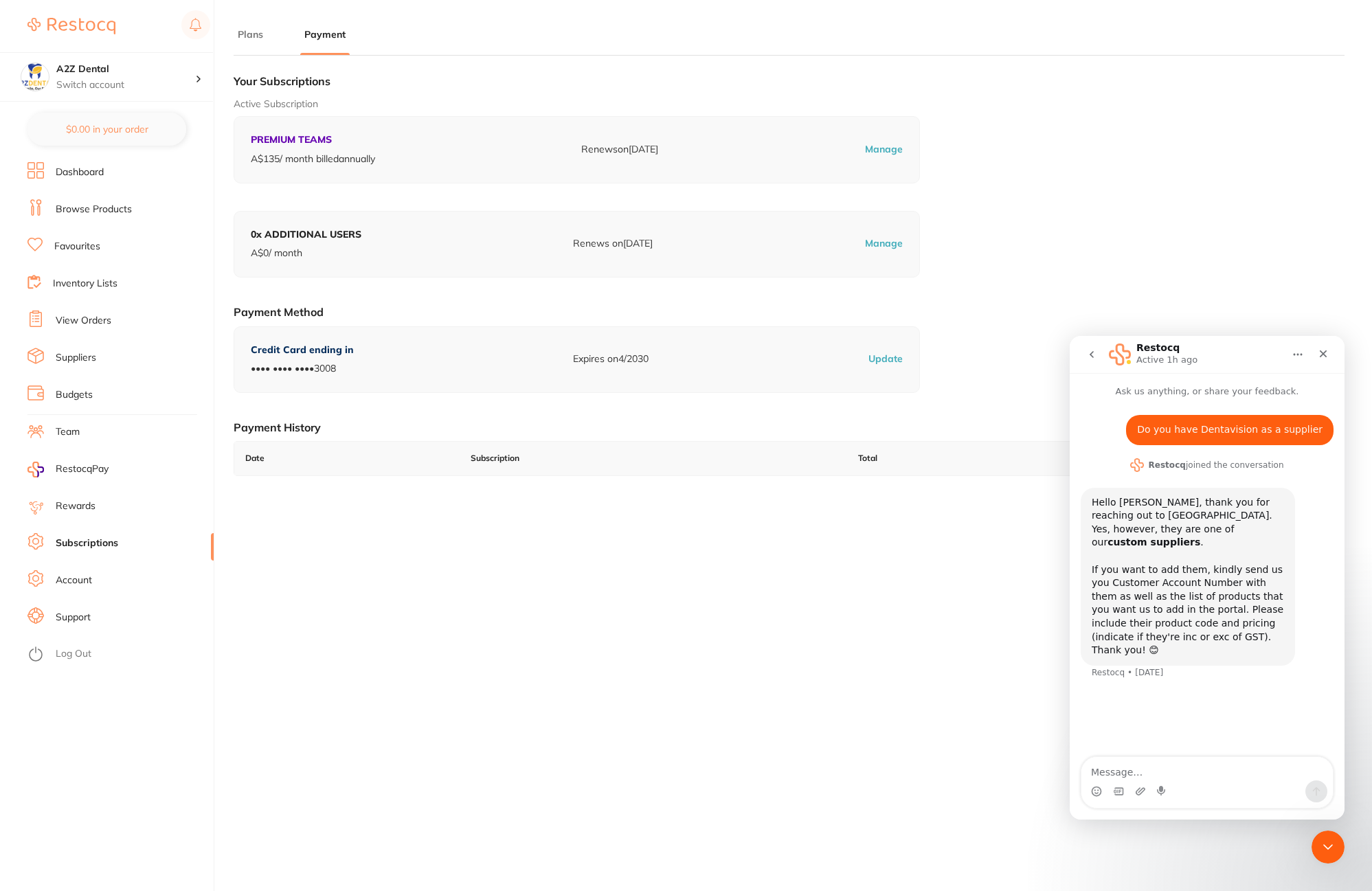
click at [88, 322] on link "View Orders" at bounding box center [83, 320] width 56 height 14
